Goal: Contribute content

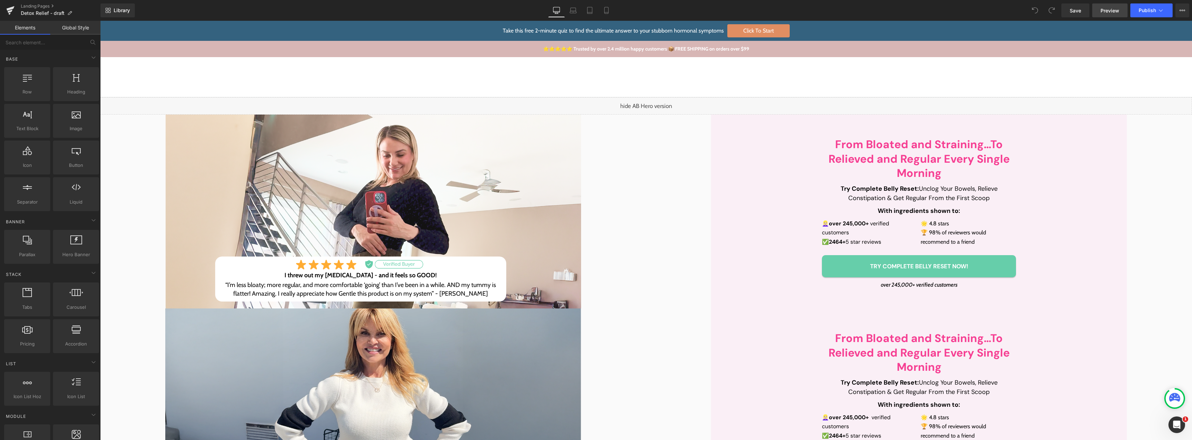
click at [1114, 10] on span "Preview" at bounding box center [1109, 10] width 19 height 7
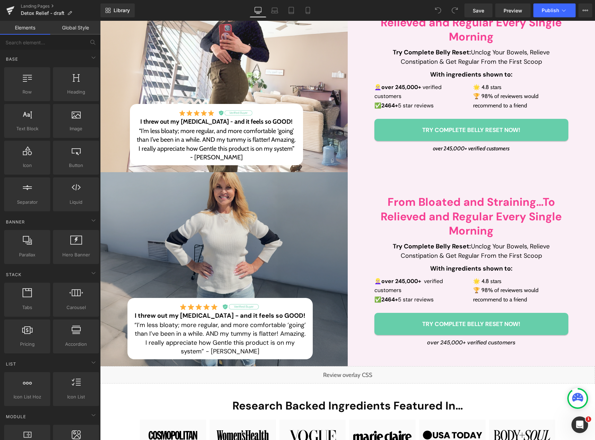
scroll to position [139, 0]
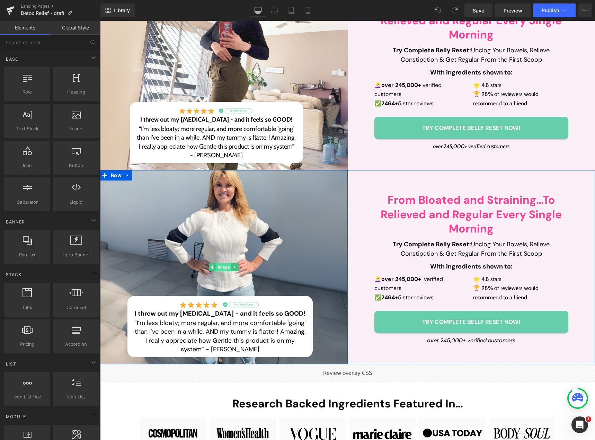
click at [220, 269] on span "Image" at bounding box center [224, 267] width 15 height 8
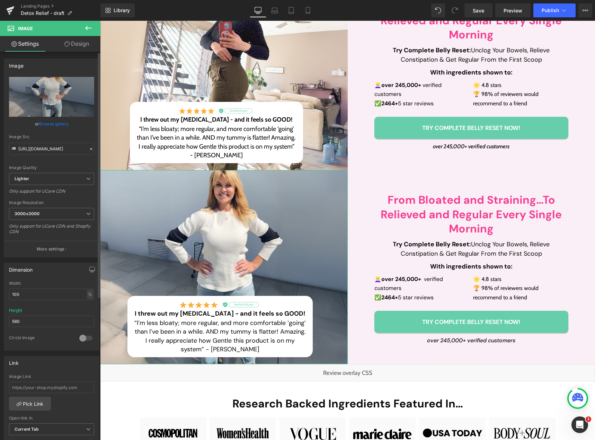
click at [55, 124] on link "Browse gallery" at bounding box center [53, 124] width 29 height 12
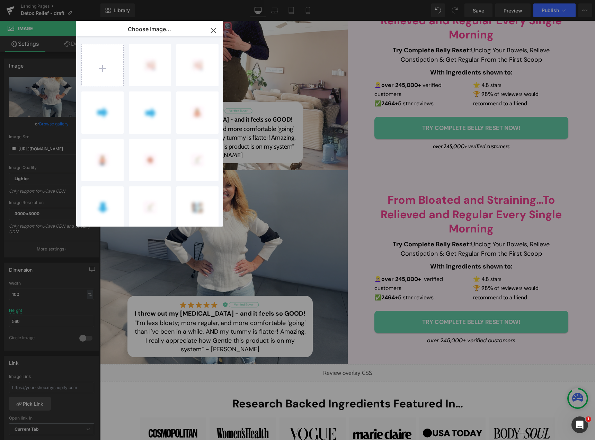
click at [51, 0] on div "Image You are previewing how the will restyle your page. You can not edit Eleme…" at bounding box center [297, 0] width 595 height 0
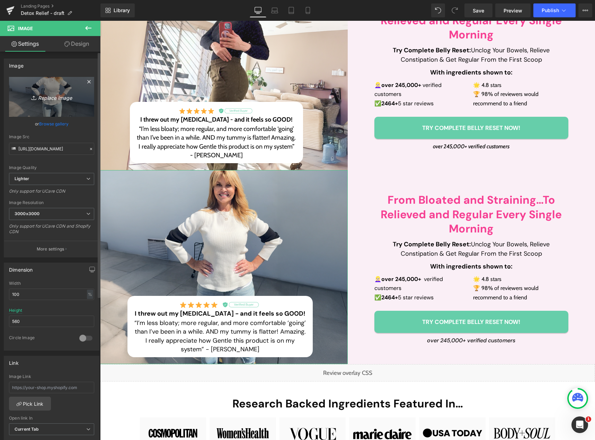
click at [53, 98] on icon "Replace Image" at bounding box center [51, 97] width 55 height 9
type input "C:\fakepath\Frame 511 (35).png"
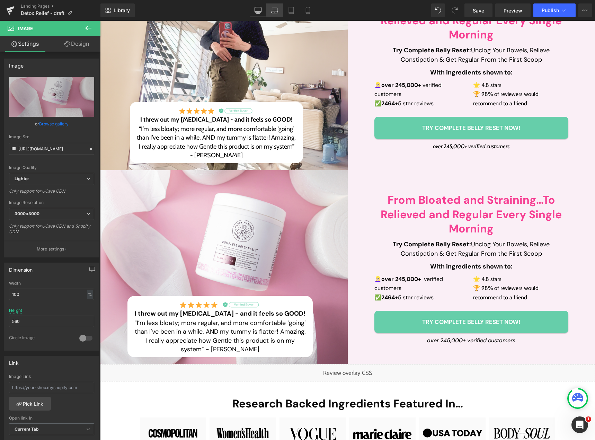
click at [272, 9] on icon at bounding box center [274, 10] width 7 height 7
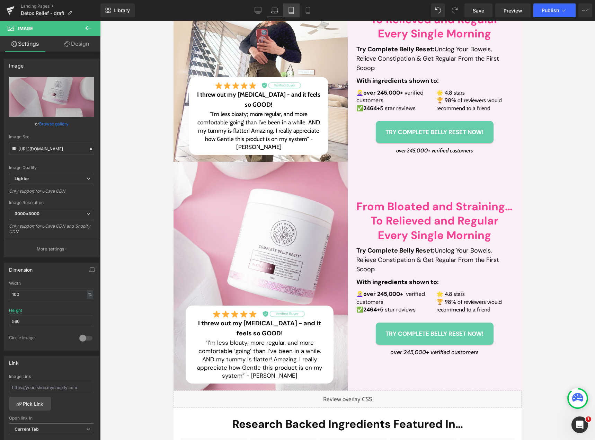
click at [290, 12] on icon at bounding box center [291, 12] width 5 height 0
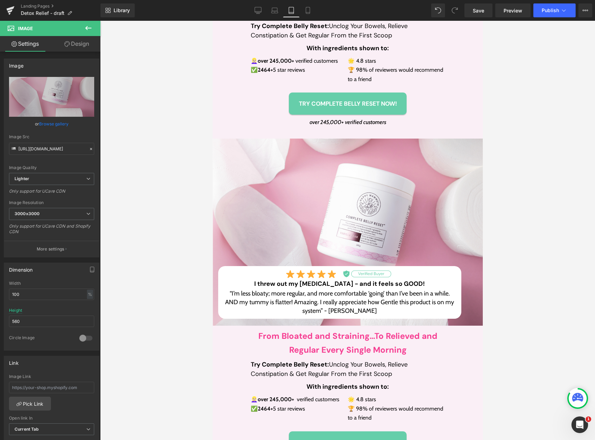
scroll to position [297, 0]
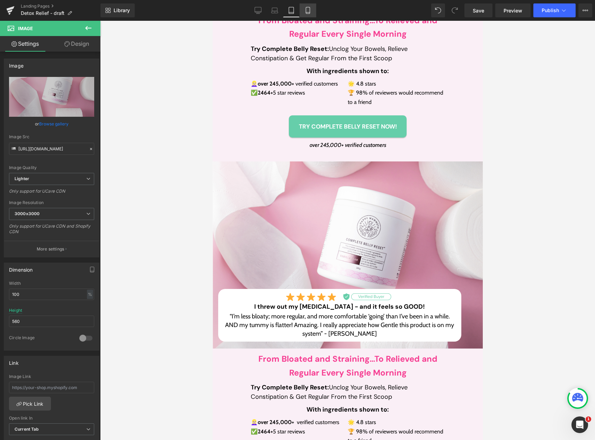
click at [309, 13] on icon at bounding box center [308, 10] width 7 height 7
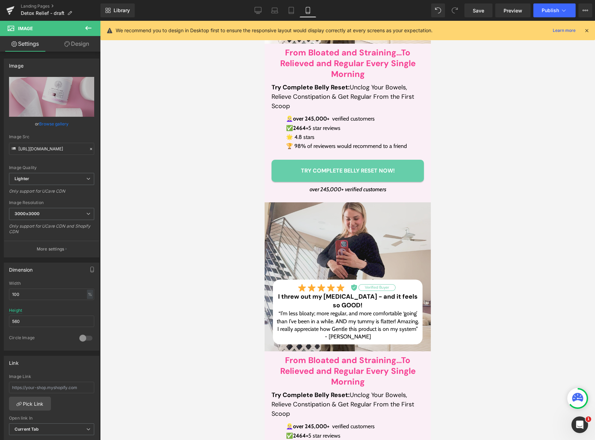
scroll to position [243, 0]
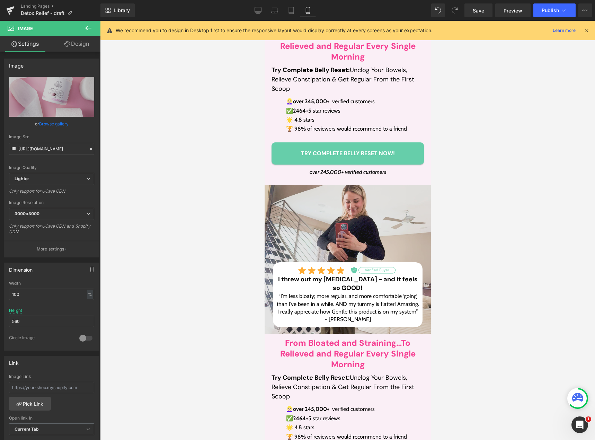
click at [333, 232] on img at bounding box center [347, 259] width 166 height 149
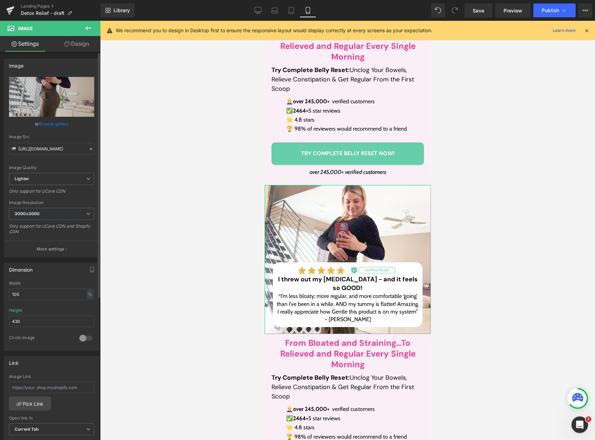
click at [60, 121] on link "Browse gallery" at bounding box center [53, 124] width 29 height 12
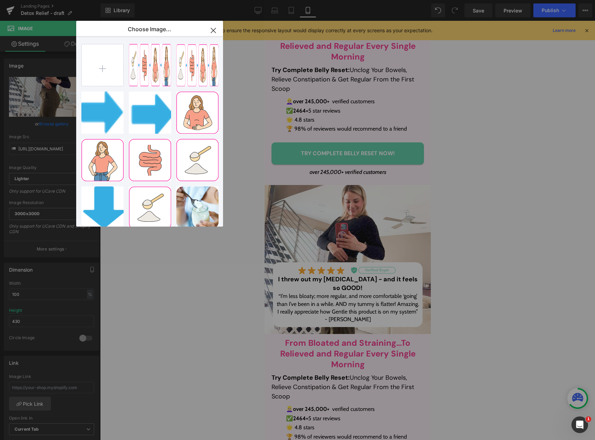
click at [40, 0] on div "Image You are previewing how the will restyle your page. You can not edit Eleme…" at bounding box center [297, 0] width 595 height 0
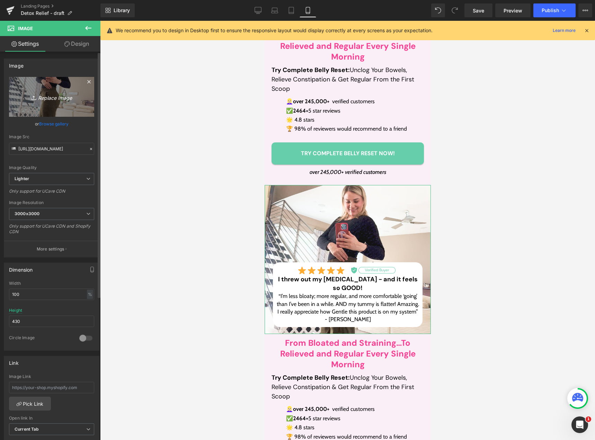
click at [45, 95] on icon "Replace Image" at bounding box center [51, 97] width 55 height 9
type input "C:\fakepath\Frame 511 (35).png"
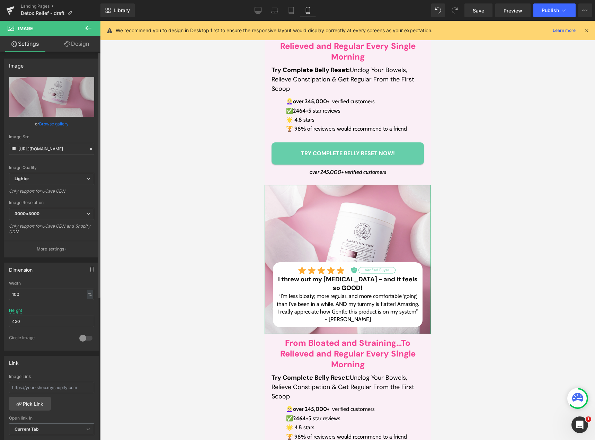
click at [47, 125] on link "Browse gallery" at bounding box center [53, 124] width 29 height 12
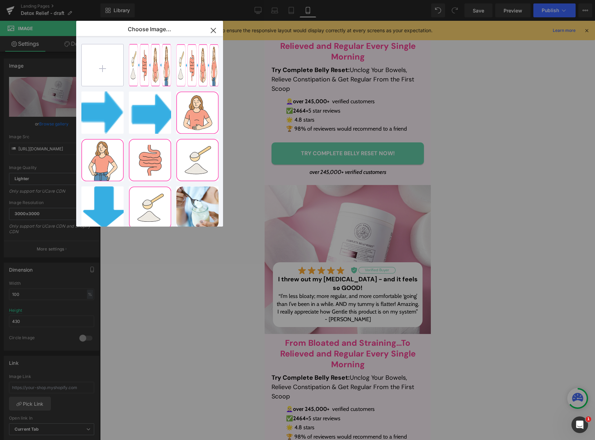
click at [113, 74] on input "file" at bounding box center [103, 65] width 42 height 42
type input "C:\fakepath\Frame 511 (37).png"
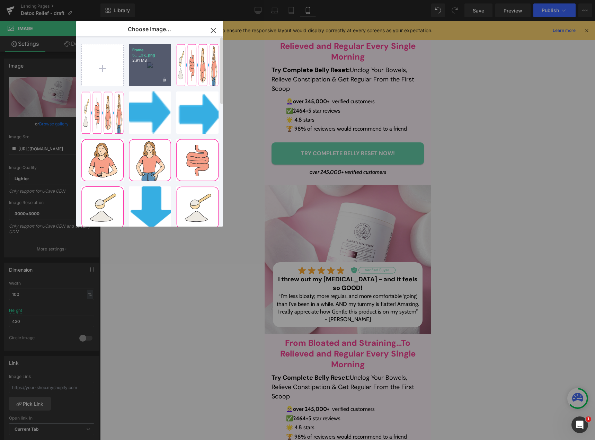
click at [160, 73] on div "Frame 5..._37_.png 2.91 MB" at bounding box center [150, 65] width 42 height 42
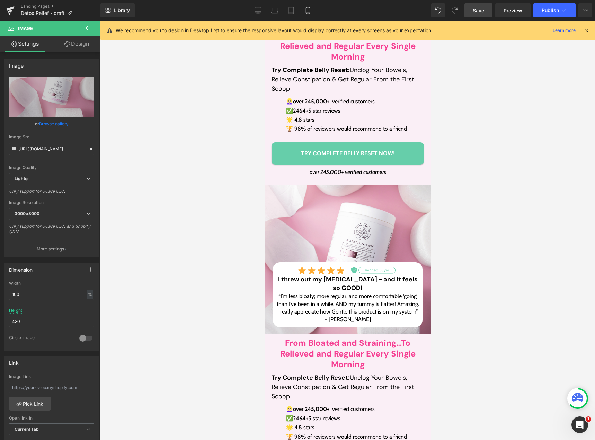
click at [474, 8] on span "Save" at bounding box center [478, 10] width 11 height 7
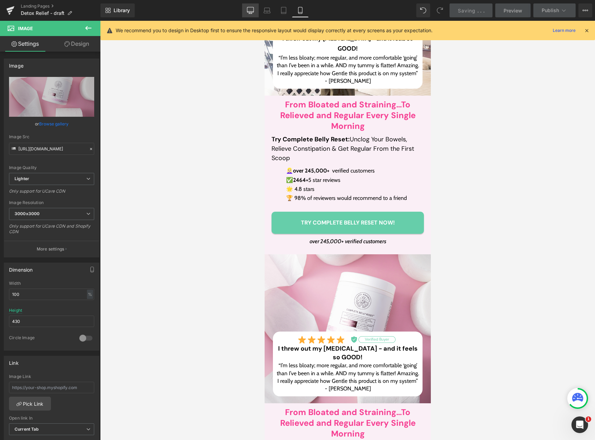
click at [253, 12] on icon at bounding box center [250, 9] width 7 height 5
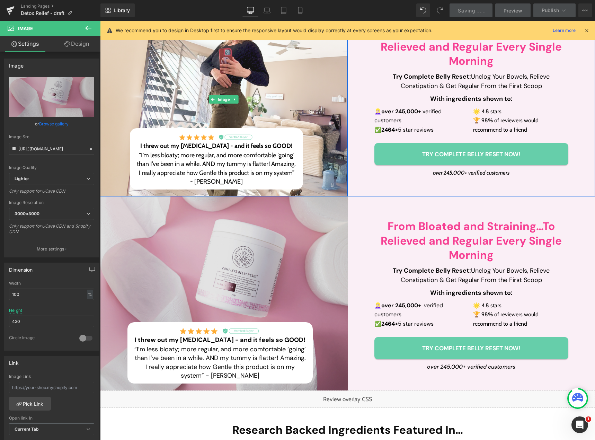
scroll to position [139, 0]
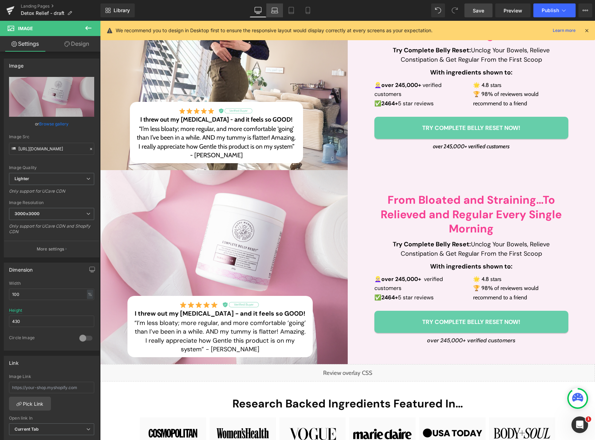
click at [279, 12] on link "Laptop" at bounding box center [274, 10] width 17 height 14
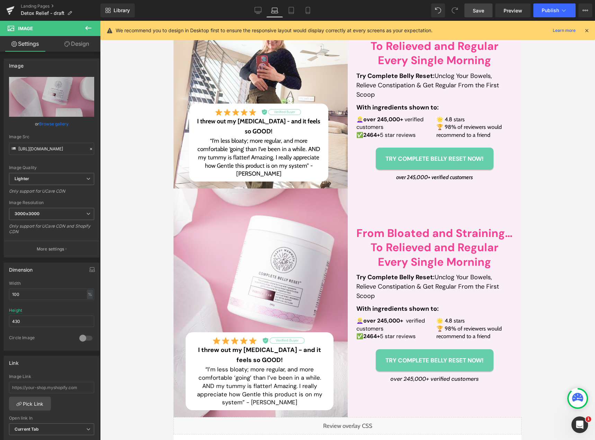
scroll to position [104, 0]
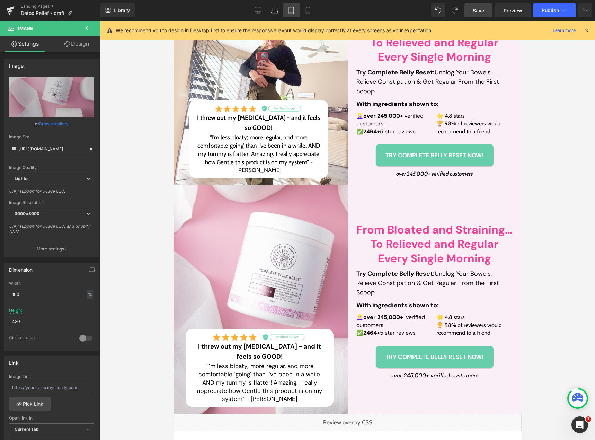
click at [291, 12] on icon at bounding box center [291, 12] width 5 height 0
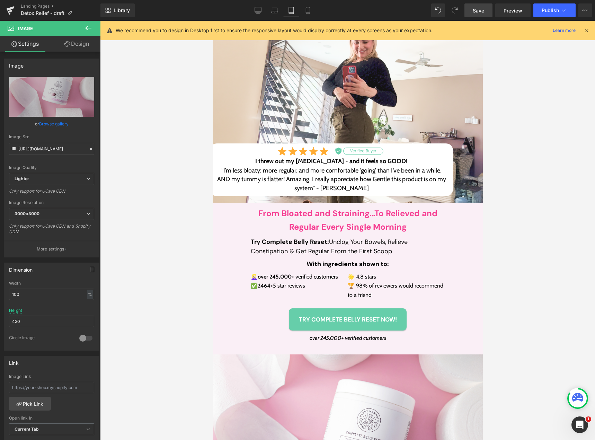
scroll to position [0, 0]
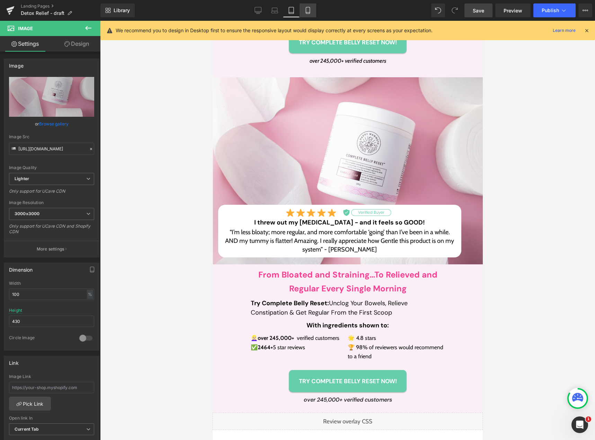
click at [304, 12] on link "Mobile" at bounding box center [308, 10] width 17 height 14
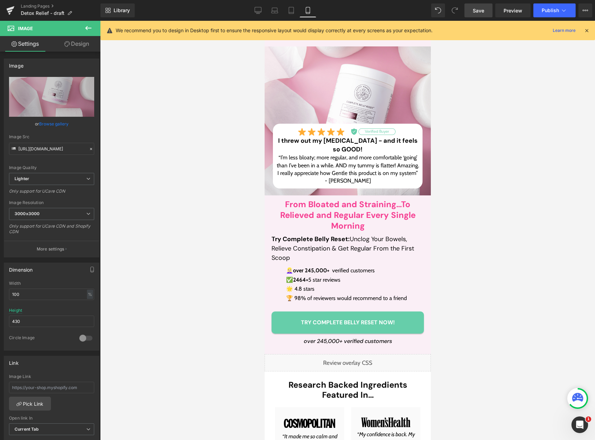
scroll to position [266, 0]
